Goal: Transaction & Acquisition: Purchase product/service

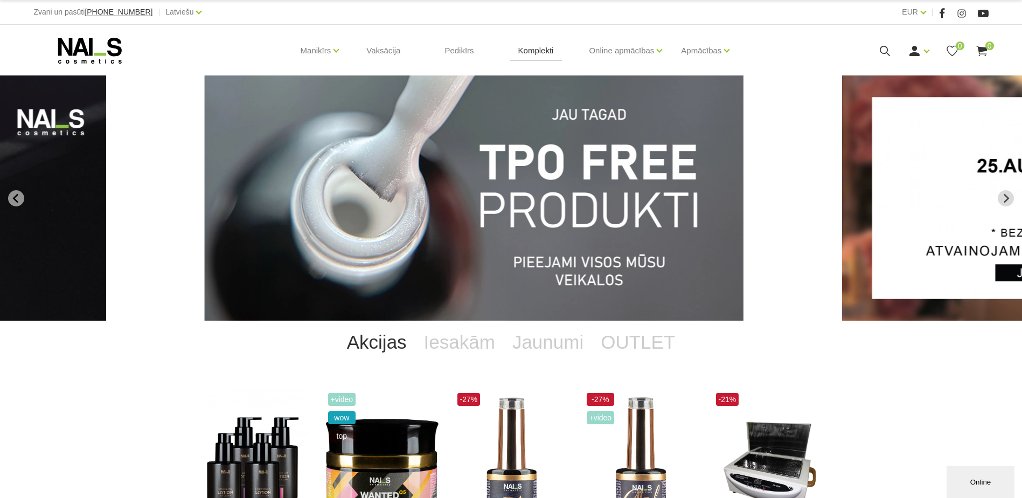
click at [529, 59] on link "Komplekti" at bounding box center [536, 51] width 53 height 52
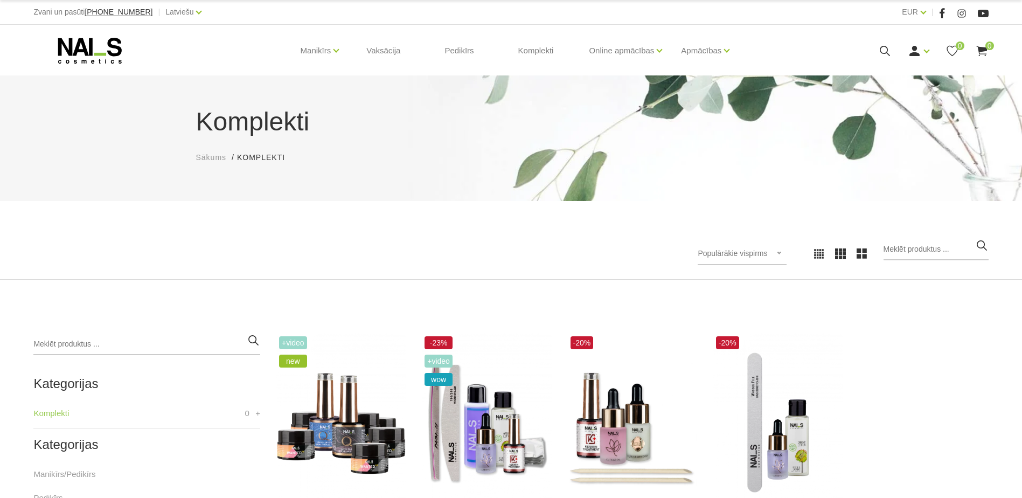
click at [459, 253] on div at bounding box center [267, 253] width 485 height 1
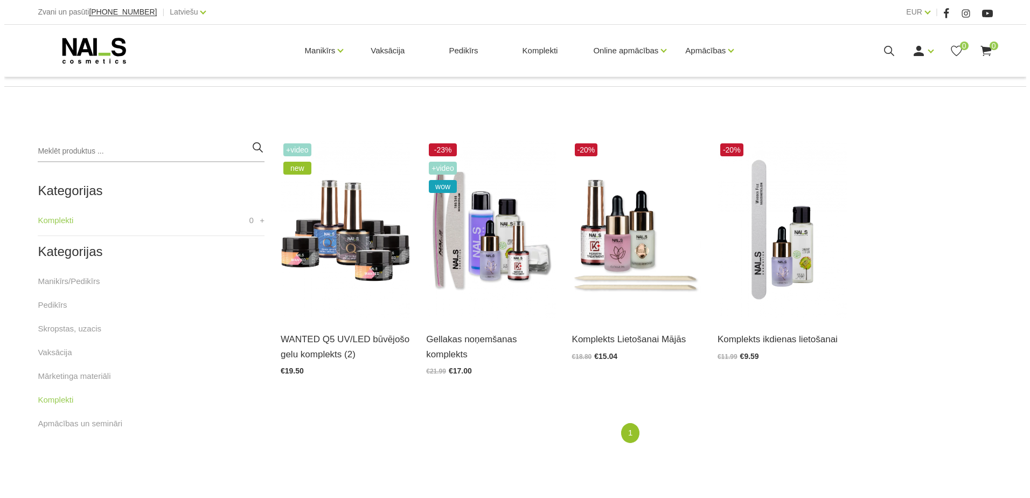
scroll to position [194, 0]
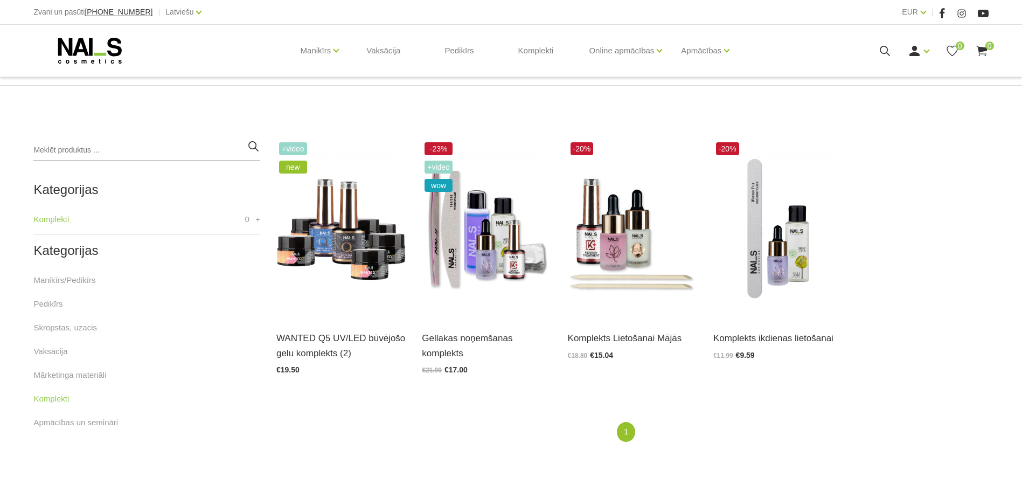
click at [887, 52] on use at bounding box center [885, 51] width 10 height 10
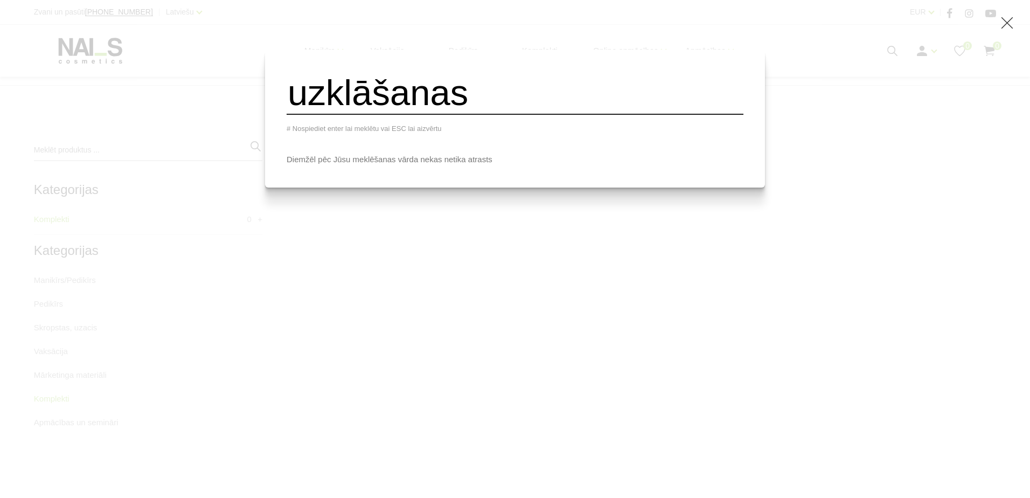
type input "uzklāšanas"
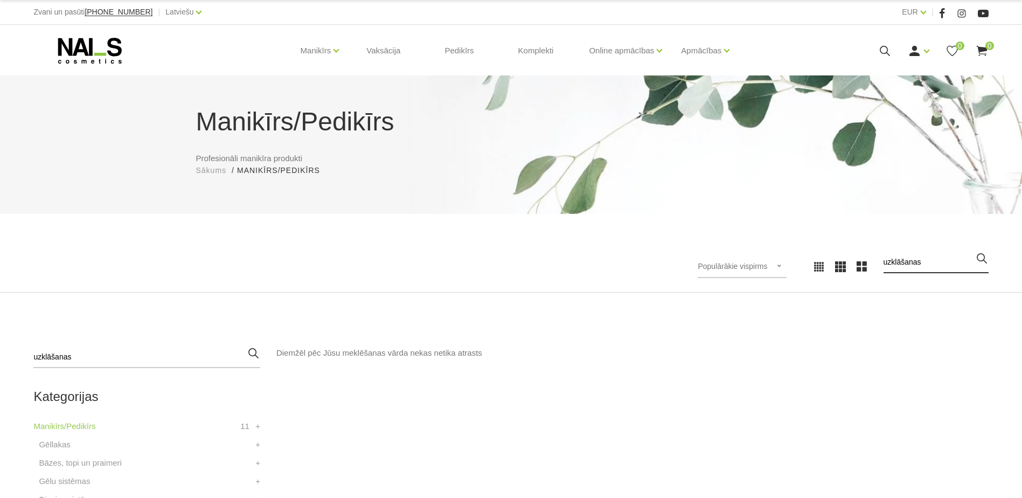
click at [902, 266] on input "uzklāšanas" at bounding box center [935, 263] width 105 height 22
type input "gellakas"
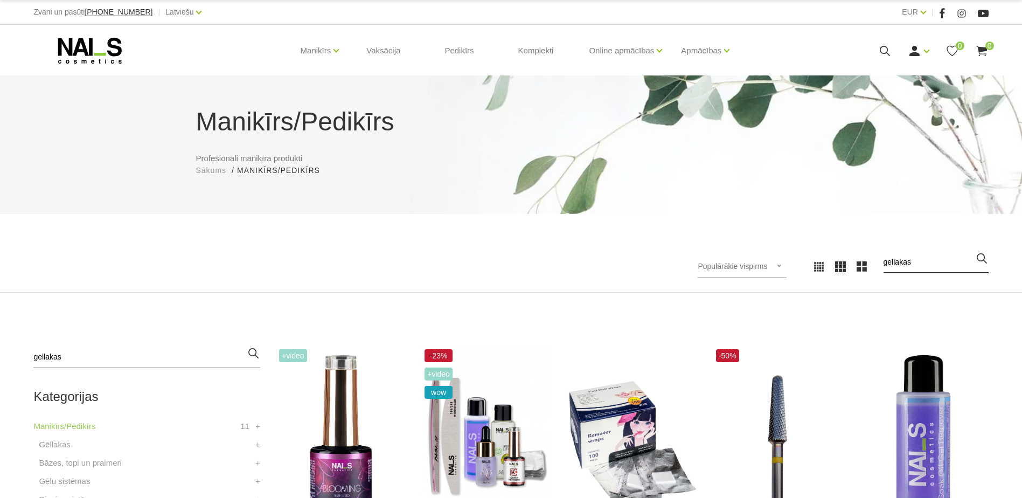
click at [914, 262] on input "gellakas" at bounding box center [935, 263] width 105 height 22
type input "komplekts"
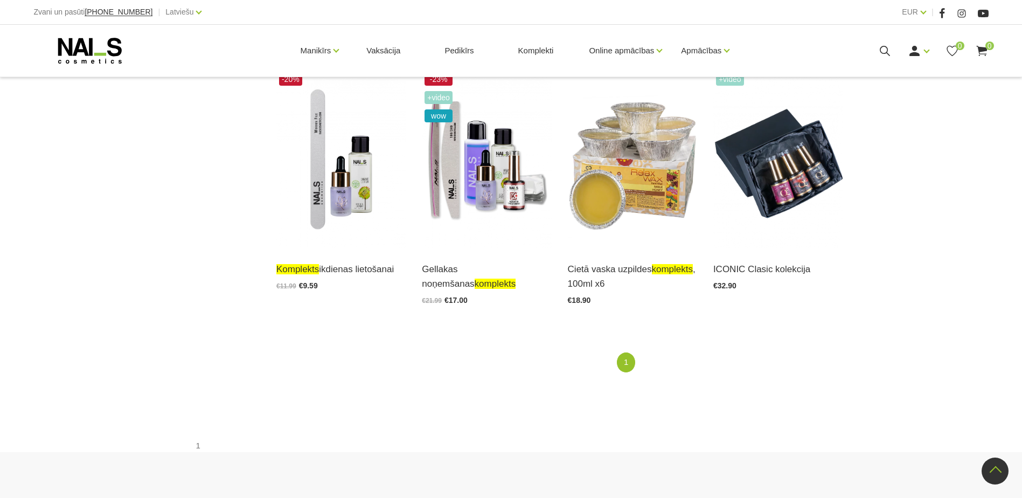
scroll to position [1636, 0]
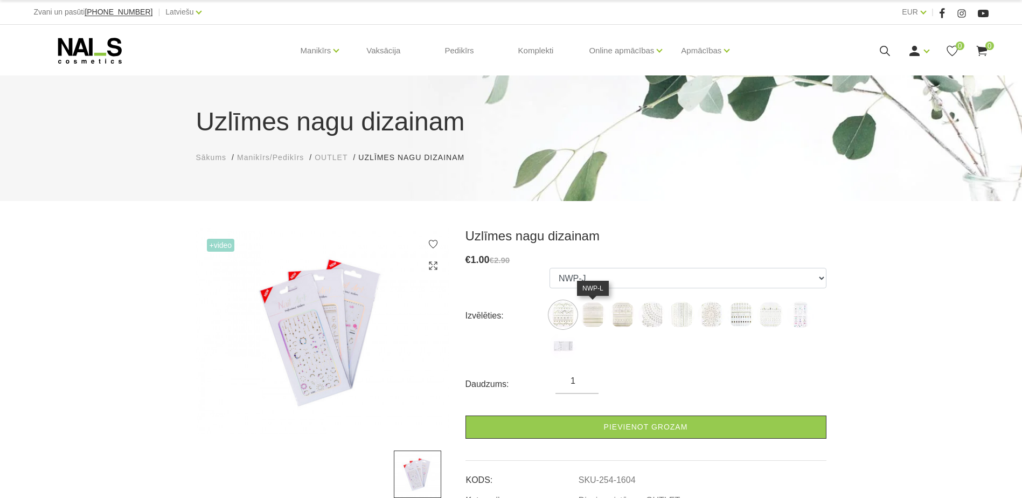
click at [597, 315] on img at bounding box center [592, 314] width 27 height 27
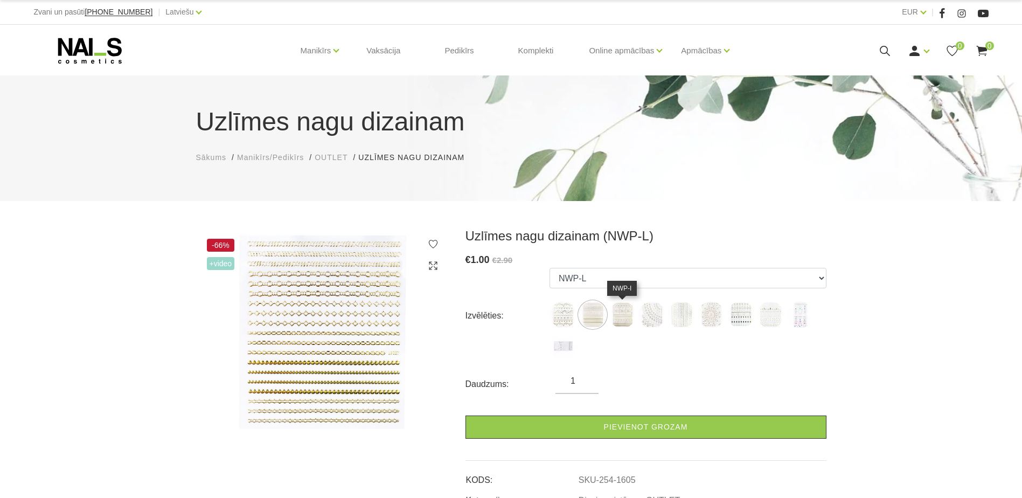
click at [621, 313] on img at bounding box center [622, 314] width 27 height 27
select select "1606"
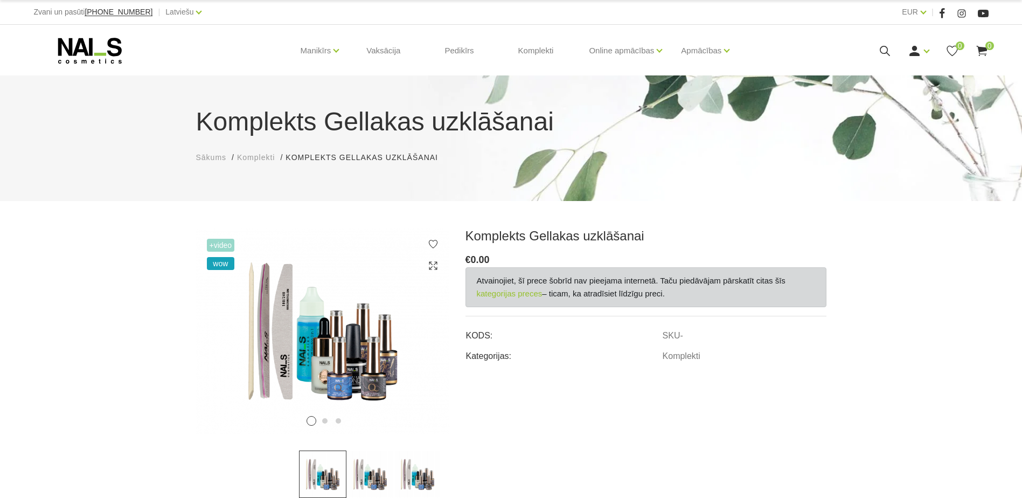
drag, startPoint x: 1021, startPoint y: 128, endPoint x: 1024, endPoint y: 137, distance: 10.1
click at [1021, 137] on html "Zvani un pasūti +37120446646 | Latviešu Latviešu Russian English EUR EUR | Mani…" at bounding box center [511, 249] width 1022 height 498
click at [875, 45] on div "Ienākt Reģistrēties 0 0" at bounding box center [892, 50] width 191 height 13
click at [881, 48] on icon at bounding box center [884, 50] width 13 height 13
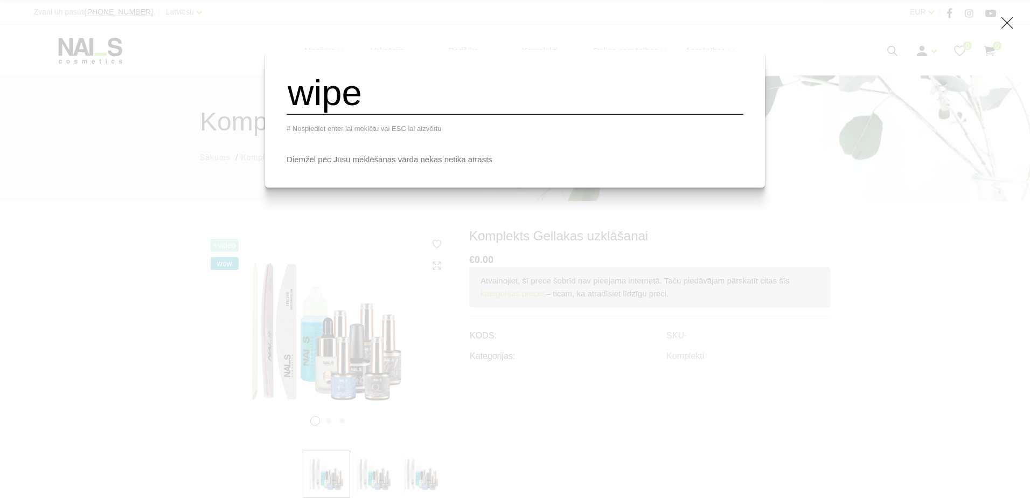
type input "wipe"
